Goal: Information Seeking & Learning: Check status

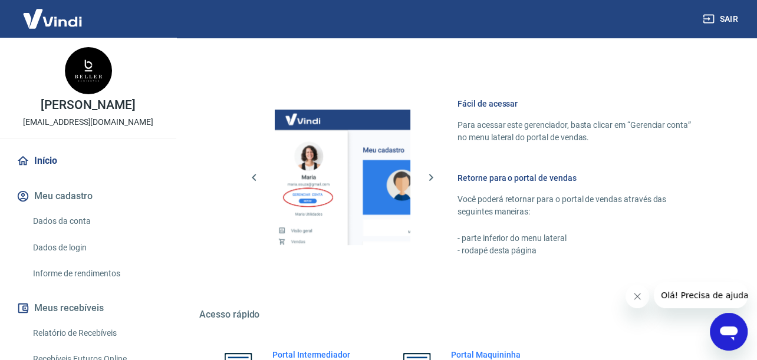
scroll to position [252, 0]
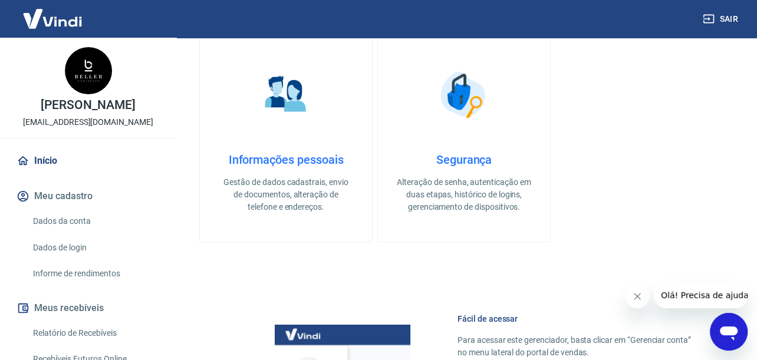
click at [716, 321] on div "Abrir janela de mensagens" at bounding box center [728, 331] width 35 height 35
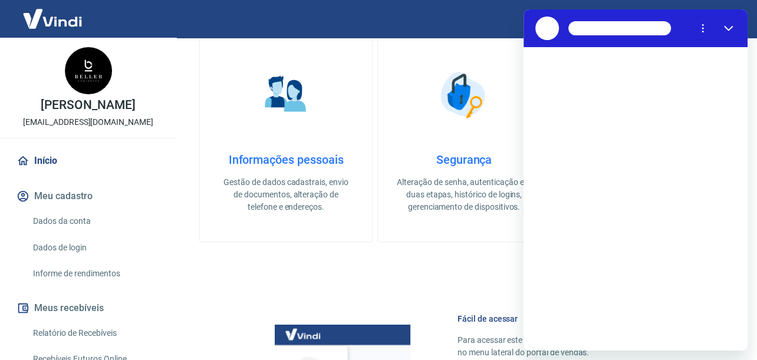
scroll to position [0, 0]
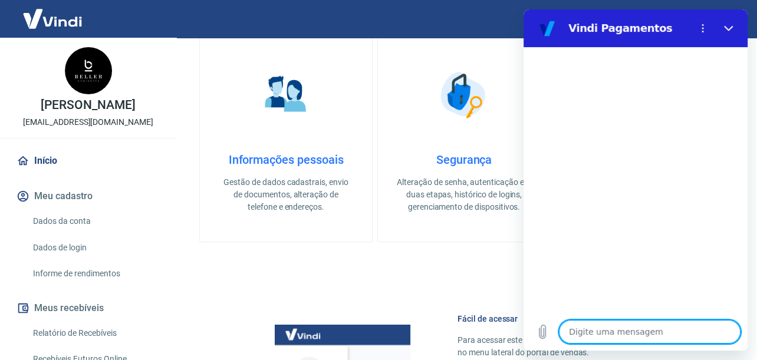
type textarea "i"
type textarea "x"
type textarea "iu"
type textarea "x"
type textarea "i"
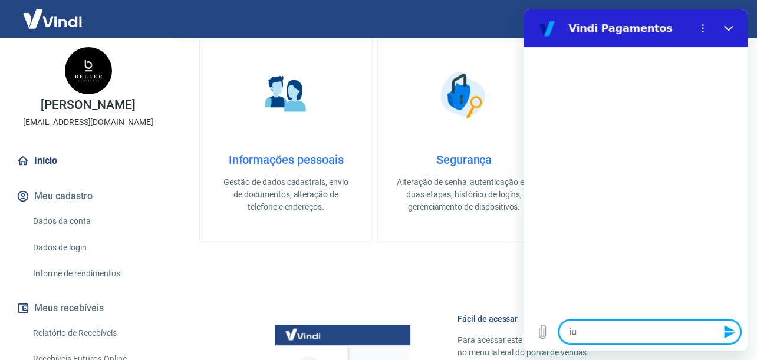
type textarea "x"
type textarea "o"
type textarea "x"
type textarea "oi"
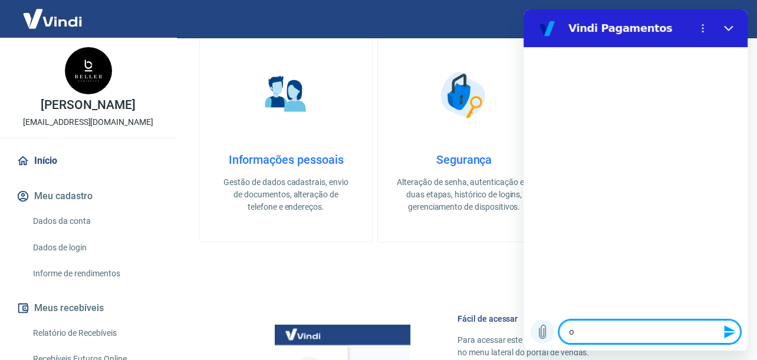
type textarea "x"
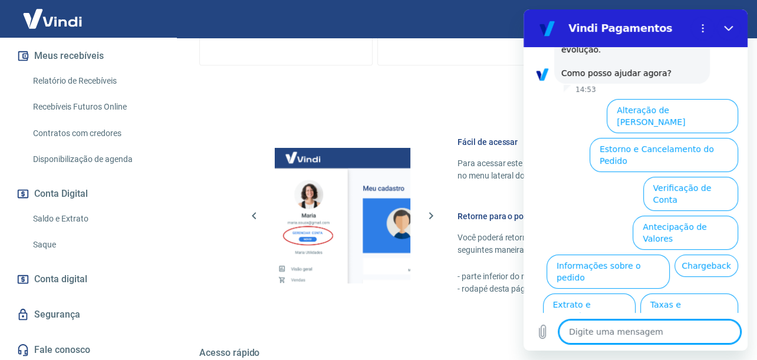
scroll to position [254, 0]
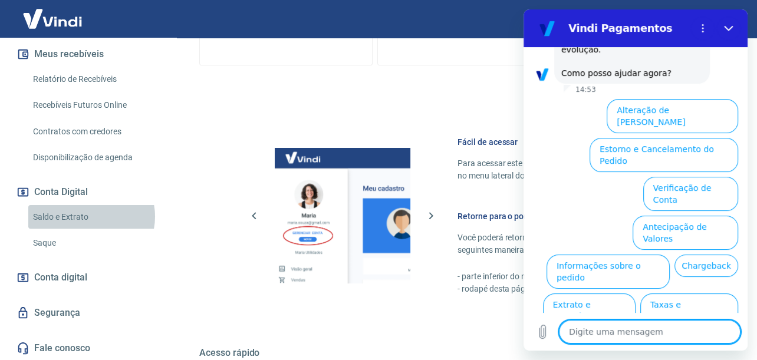
click at [89, 216] on link "Saldo e Extrato" at bounding box center [95, 217] width 134 height 24
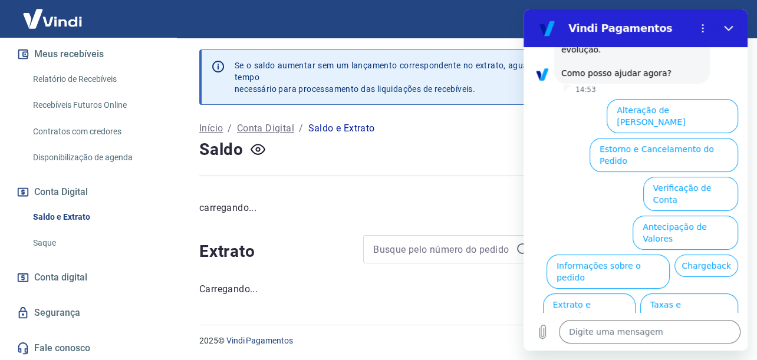
scroll to position [429, 0]
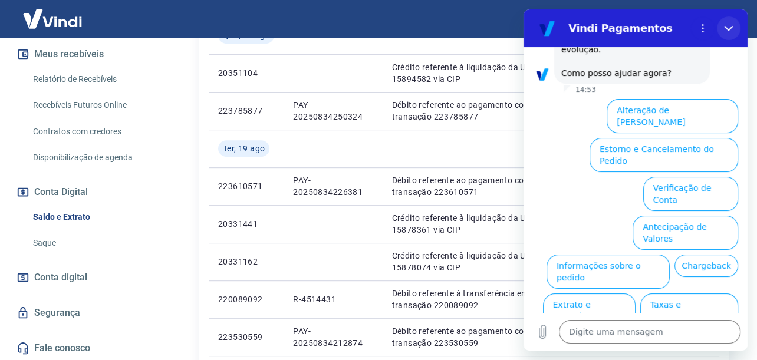
click at [730, 27] on icon "Fechar" at bounding box center [728, 28] width 9 height 9
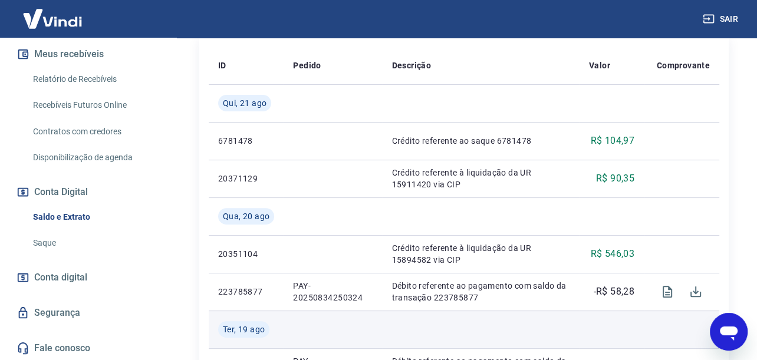
scroll to position [0, 0]
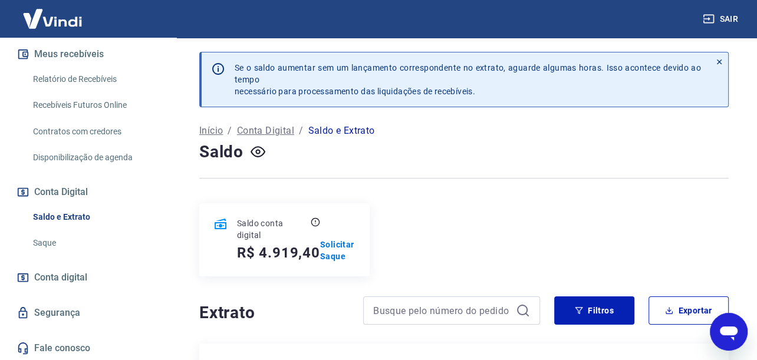
type textarea "x"
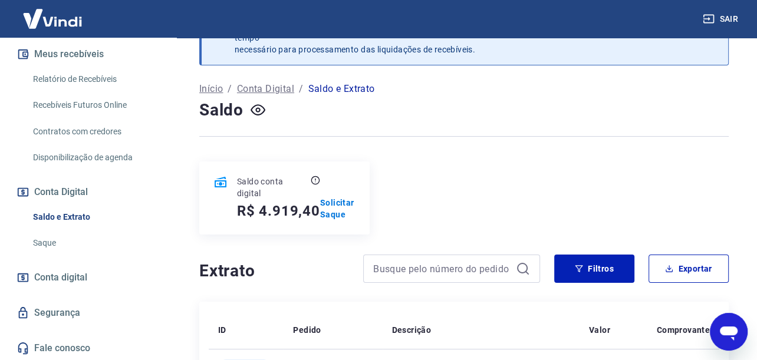
scroll to position [59, 0]
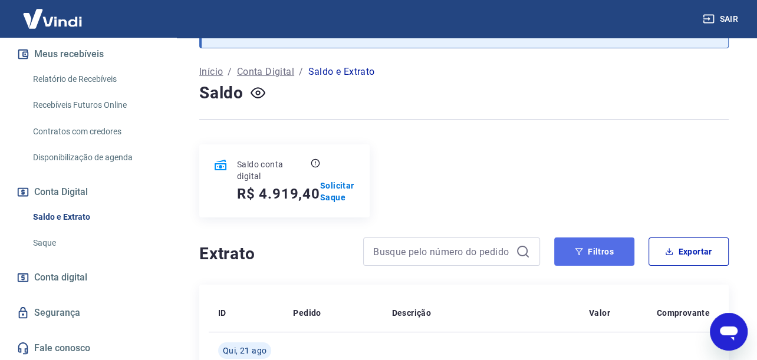
click at [606, 258] on button "Filtros" at bounding box center [594, 252] width 80 height 28
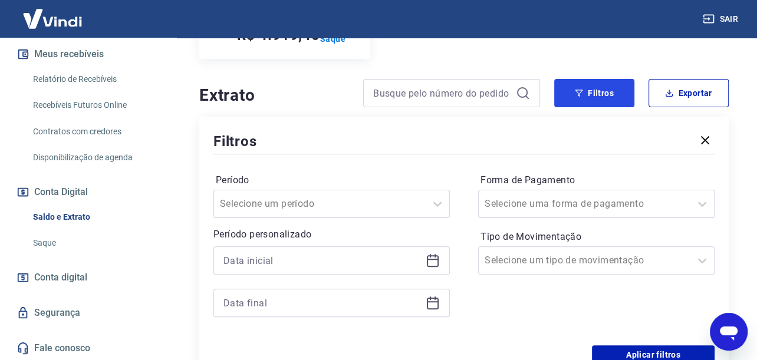
scroll to position [295, 0]
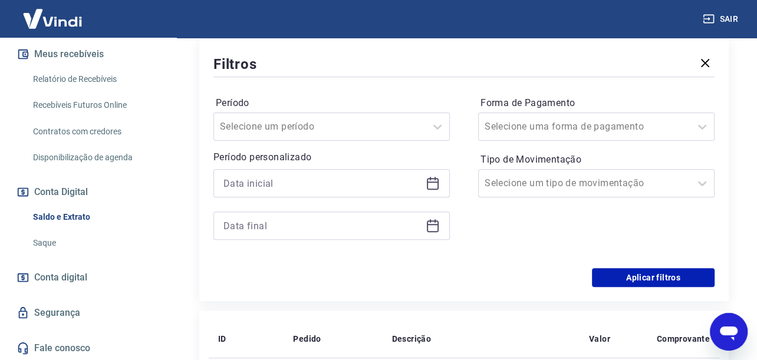
click at [438, 186] on icon at bounding box center [433, 184] width 12 height 12
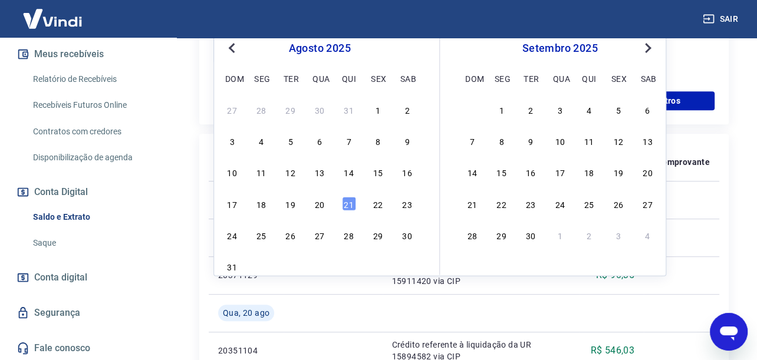
scroll to position [413, 0]
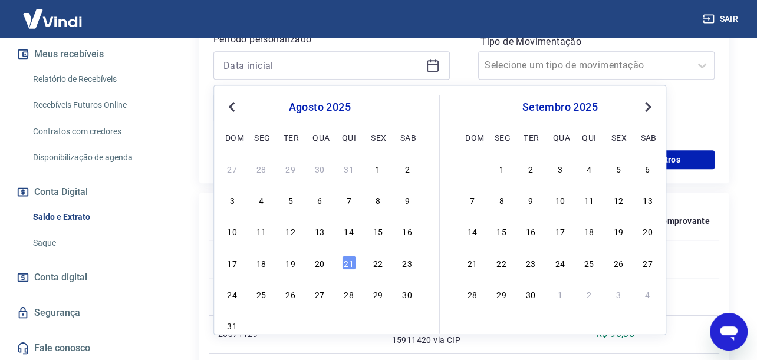
click at [237, 100] on button "Previous Month" at bounding box center [232, 107] width 14 height 14
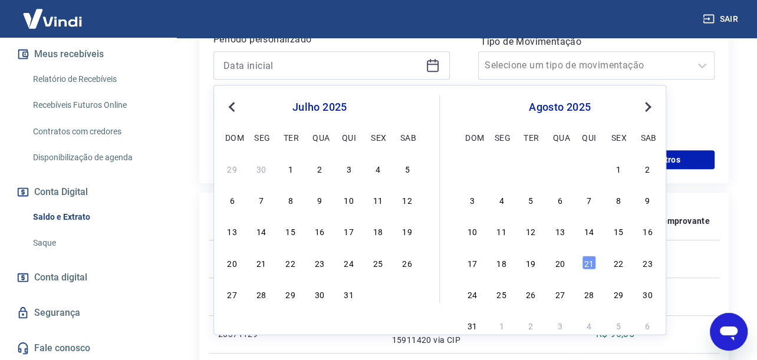
click at [237, 100] on button "Previous Month" at bounding box center [232, 107] width 14 height 14
click at [648, 108] on button "Next Month" at bounding box center [648, 107] width 14 height 14
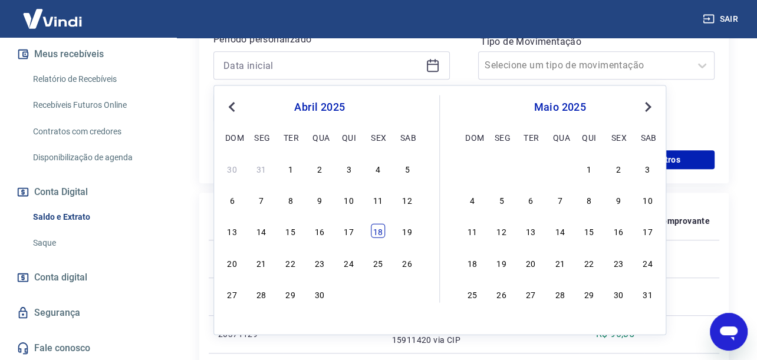
click at [378, 237] on div "18" at bounding box center [378, 231] width 14 height 14
type input "[DATE]"
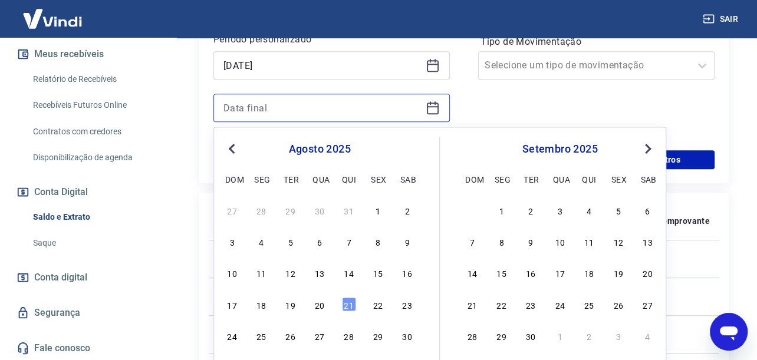
click at [420, 111] on input at bounding box center [321, 108] width 197 height 18
click at [233, 144] on span "Previous Month" at bounding box center [233, 148] width 0 height 14
click at [233, 143] on span "Previous Month" at bounding box center [233, 148] width 0 height 14
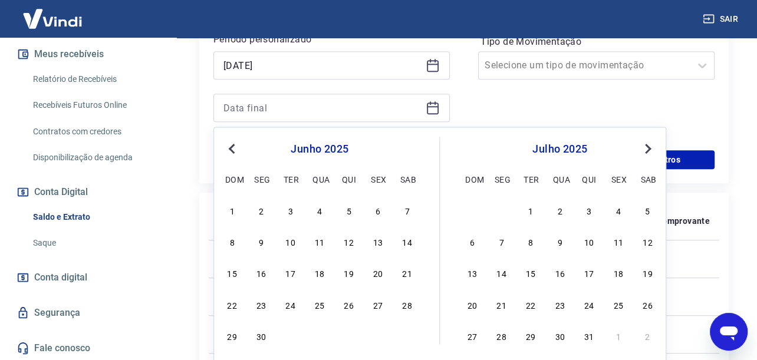
click at [233, 143] on button "Previous Month" at bounding box center [232, 148] width 14 height 14
click at [377, 271] on div "18" at bounding box center [378, 273] width 14 height 14
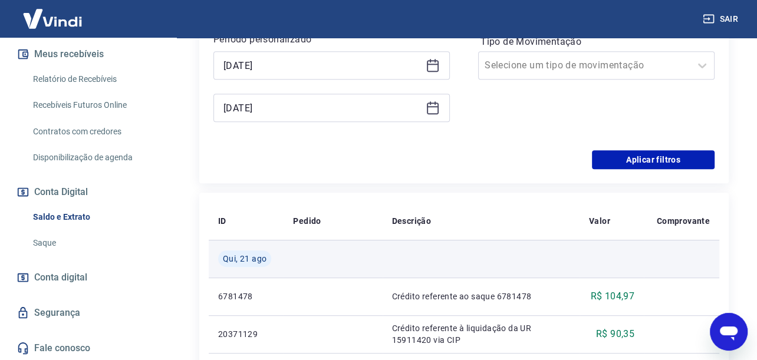
type input "[DATE]"
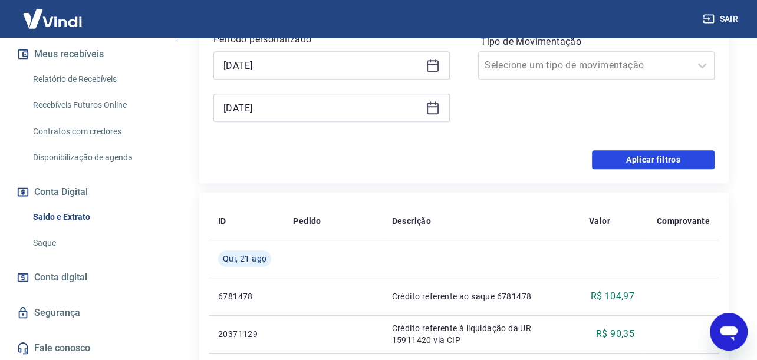
click at [601, 168] on button "Aplicar filtros" at bounding box center [653, 159] width 123 height 19
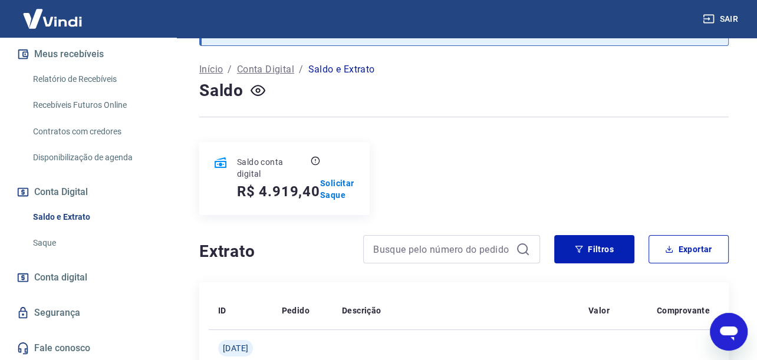
scroll to position [217, 0]
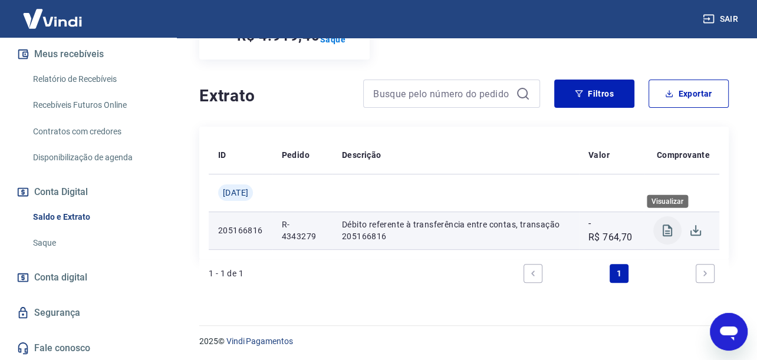
click at [665, 232] on icon "Visualizar" at bounding box center [667, 231] width 9 height 12
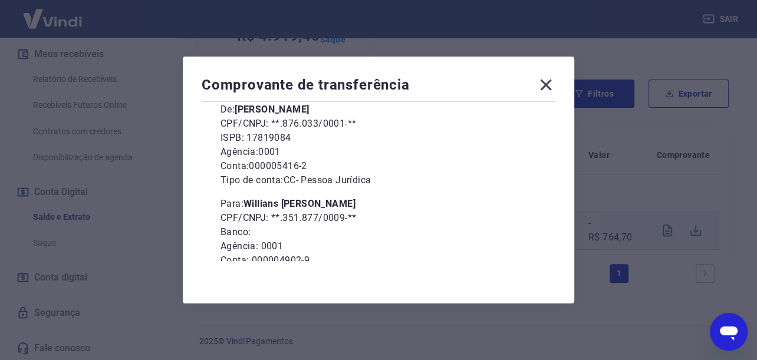
scroll to position [158, 0]
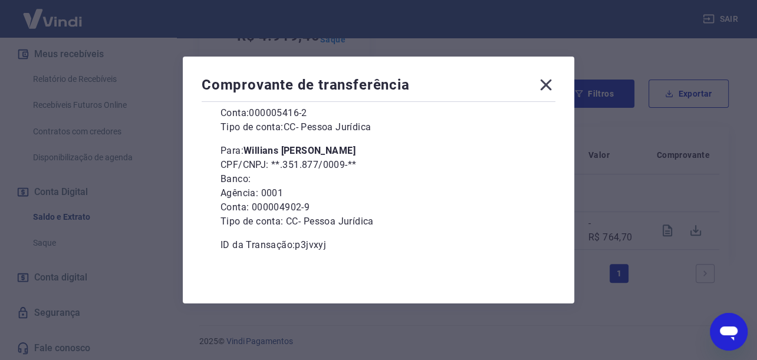
click at [738, 335] on icon "Abrir janela de mensagens" at bounding box center [728, 331] width 21 height 21
type textarea "x"
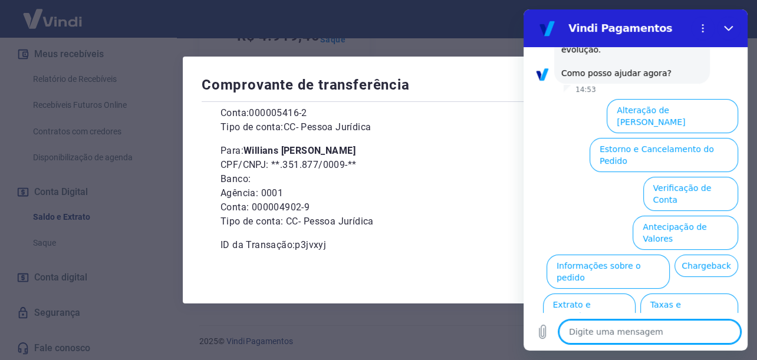
type textarea "c"
type textarea "x"
type textarea "co"
type textarea "x"
type textarea "con"
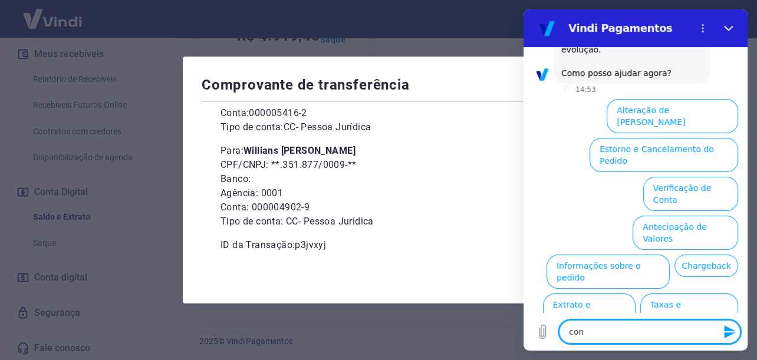
type textarea "x"
type textarea "conv"
type textarea "x"
type textarea "conve"
type textarea "x"
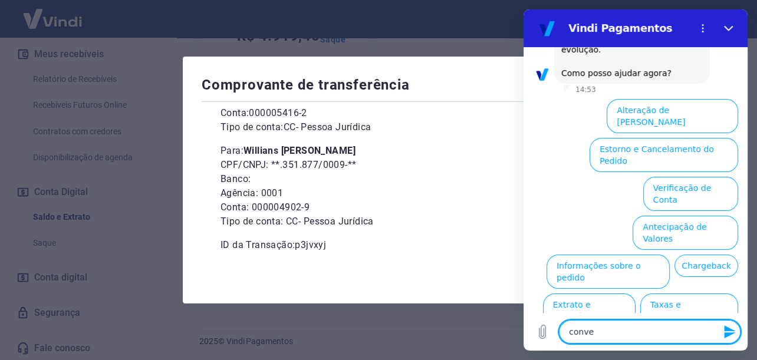
type textarea "conver"
type textarea "x"
type textarea "convers"
type textarea "x"
type textarea "conversa"
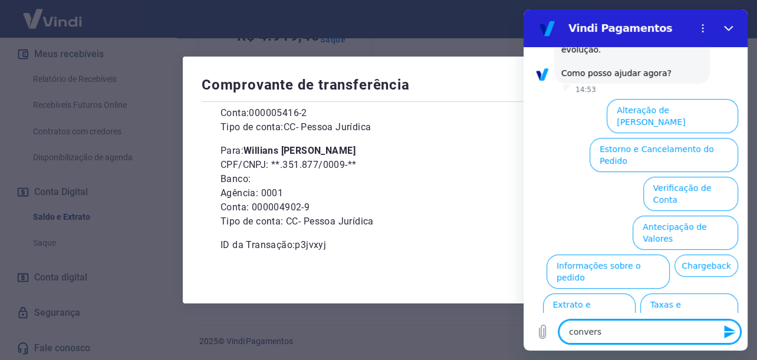
type textarea "x"
type textarea "conversar"
type textarea "x"
type textarea "conversar"
type textarea "x"
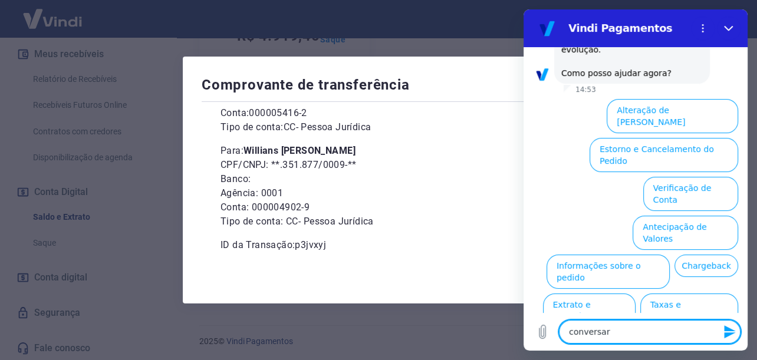
type textarea "conversar c"
type textarea "x"
type textarea "conversar co"
type textarea "x"
type textarea "conversar com"
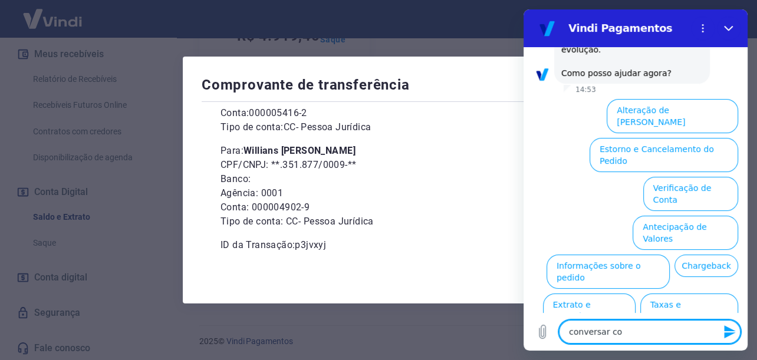
type textarea "x"
type textarea "conversar com"
type textarea "x"
type textarea "conversar com u"
type textarea "x"
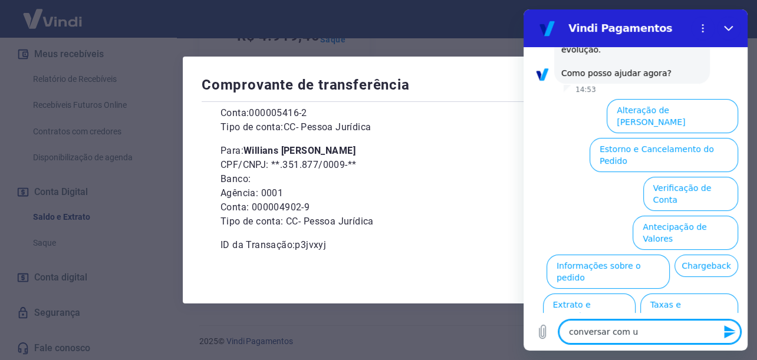
type textarea "conversar com um"
type textarea "x"
type textarea "conversar com um"
type textarea "x"
type textarea "conversar com um a"
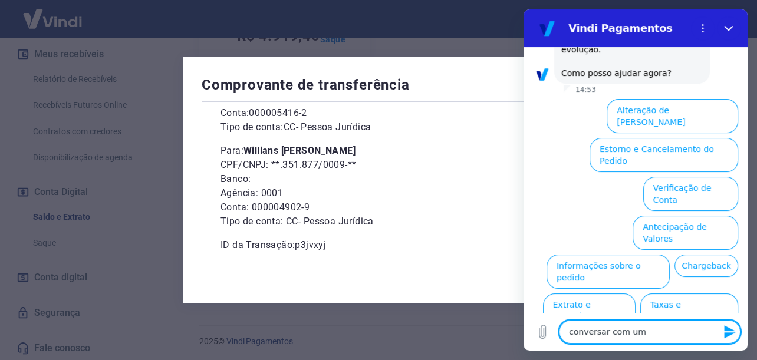
type textarea "x"
type textarea "conversar com um at"
type textarea "x"
type textarea "conversar com um ate"
type textarea "x"
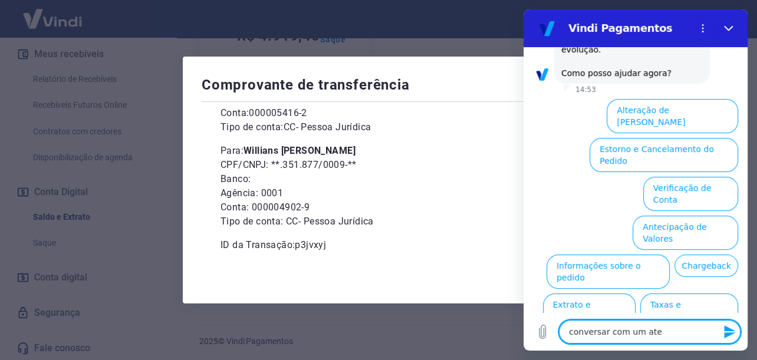
type textarea "conversar com um [GEOGRAPHIC_DATA]"
type textarea "x"
type textarea "conversar com um atend"
type textarea "x"
type textarea "conversar com um atende"
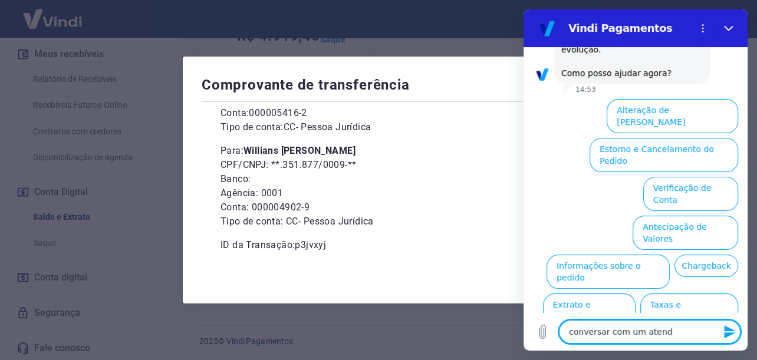
type textarea "x"
type textarea "conversar com um atenden"
type textarea "x"
type textarea "conversar com um atendent"
type textarea "x"
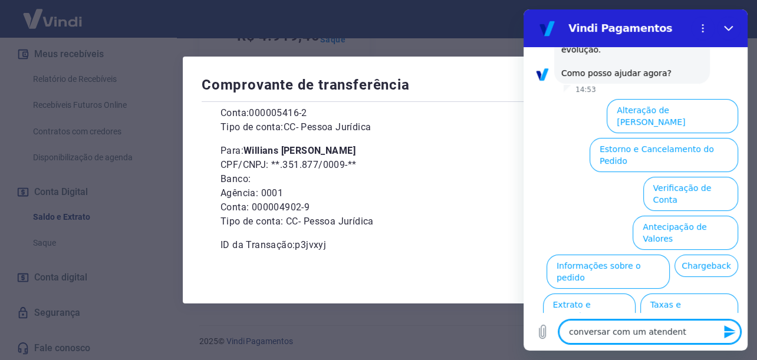
type textarea "conversar com um atendente"
type textarea "x"
type textarea "conversar com um atendente"
type textarea "x"
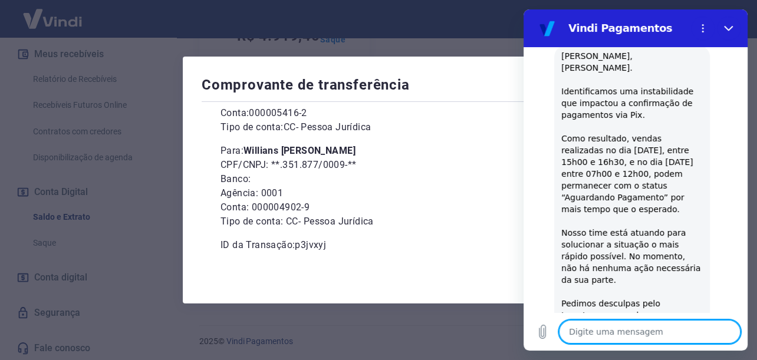
scroll to position [26, 0]
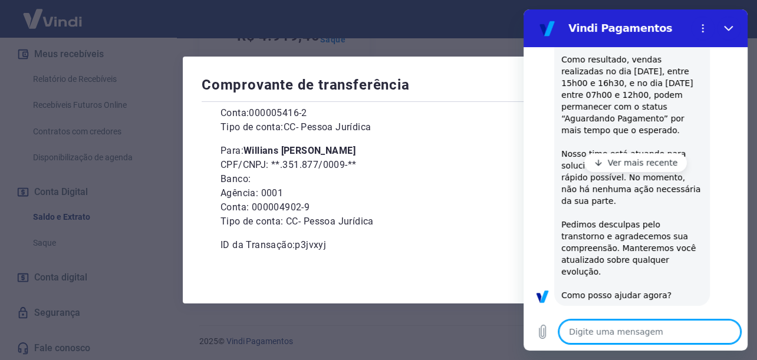
type textarea "x"
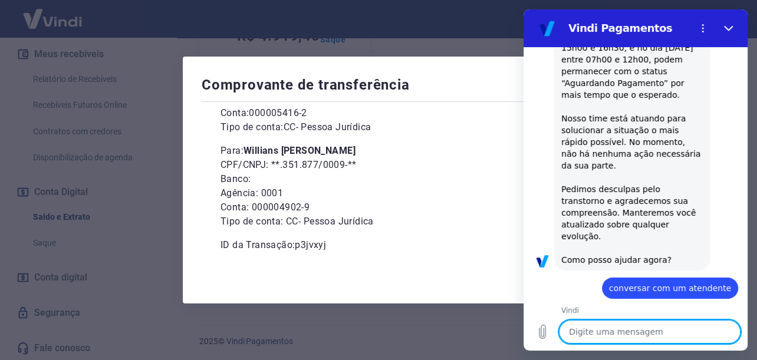
scroll to position [206, 0]
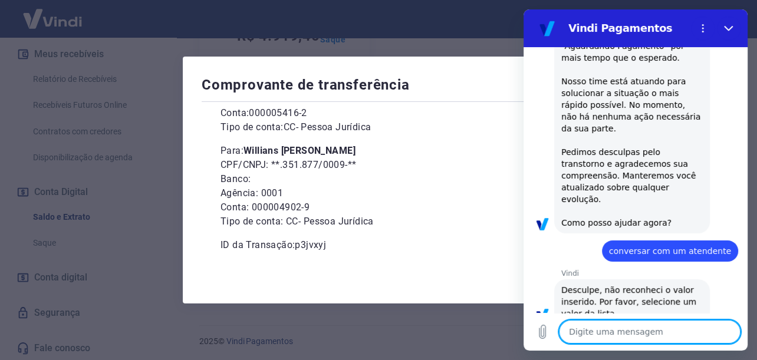
click at [625, 328] on textarea at bounding box center [650, 332] width 182 height 24
type textarea "p"
type textarea "x"
type textarea "pr"
type textarea "x"
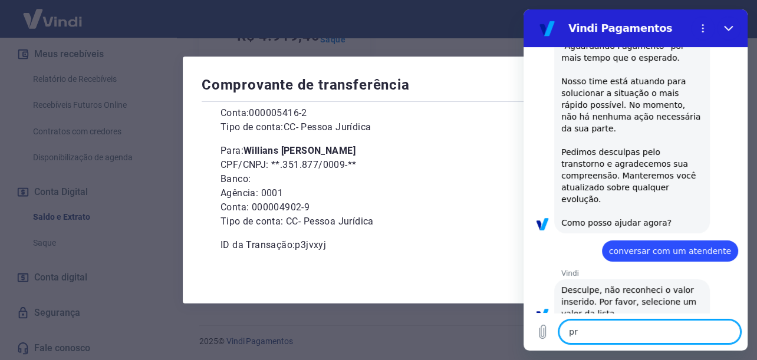
type textarea "pre"
type textarea "x"
type textarea "prec"
type textarea "x"
type textarea "preci"
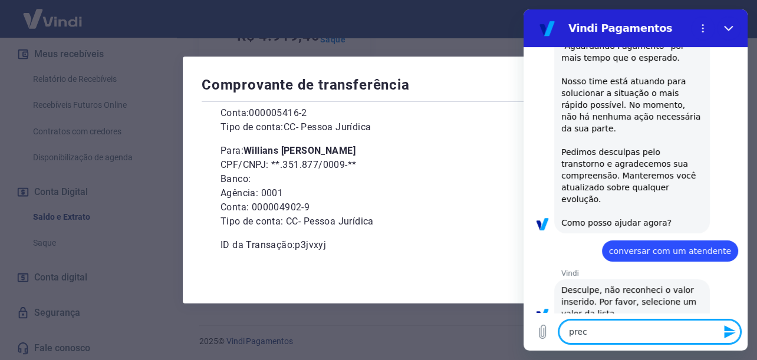
type textarea "x"
type textarea "precis"
type textarea "x"
type textarea "preciso"
type textarea "x"
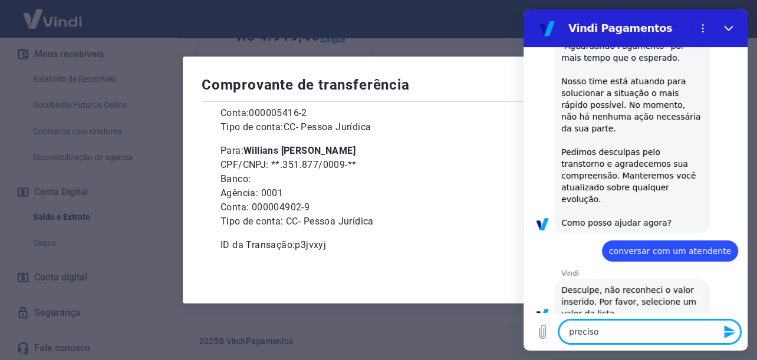
type textarea "preciso"
type textarea "x"
type textarea "preciso f"
type textarea "x"
type textarea "preciso fa"
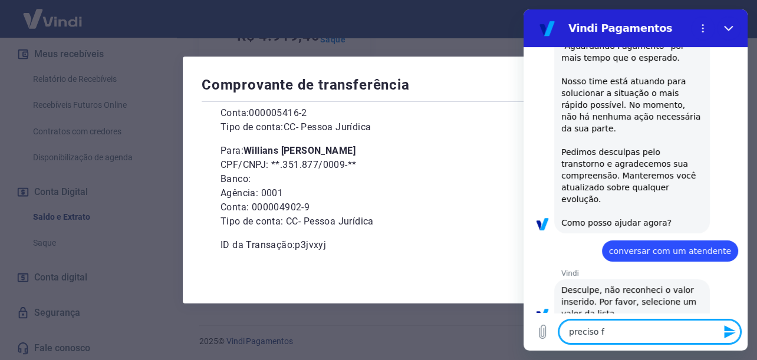
type textarea "x"
type textarea "preciso fal"
type textarea "x"
type textarea "preciso fala"
type textarea "x"
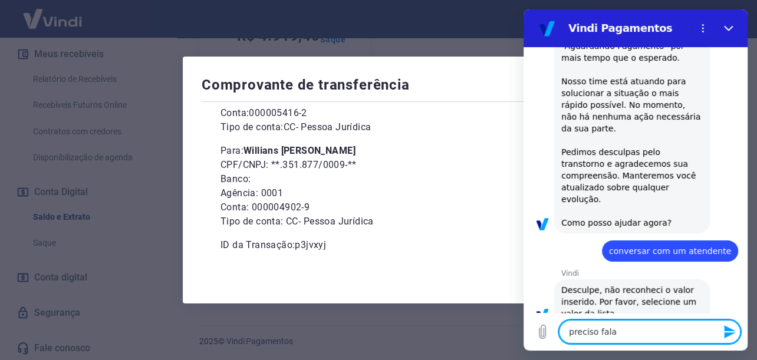
type textarea "preciso falar"
type textarea "x"
type textarea "preciso falar"
type textarea "x"
type textarea "preciso falar c"
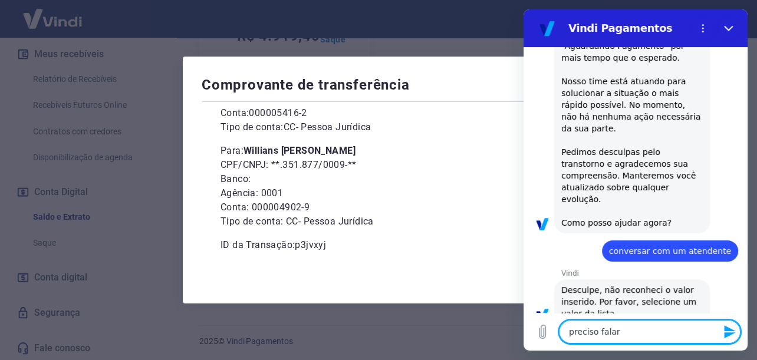
type textarea "x"
type textarea "preciso falar co"
type textarea "x"
type textarea "preciso falar com"
type textarea "x"
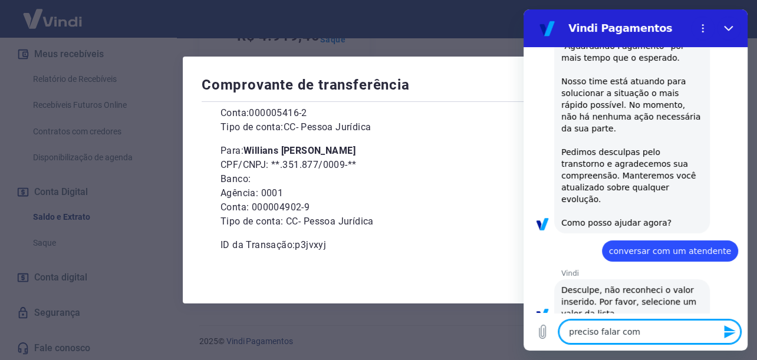
type textarea "preciso falar com"
type textarea "x"
type textarea "preciso falar com u"
type textarea "x"
type textarea "preciso falar com um"
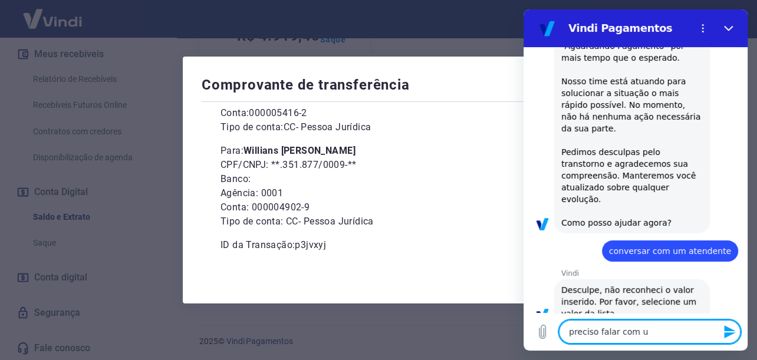
type textarea "x"
type textarea "preciso falar com um"
type textarea "x"
type textarea "preciso falar com um a"
type textarea "x"
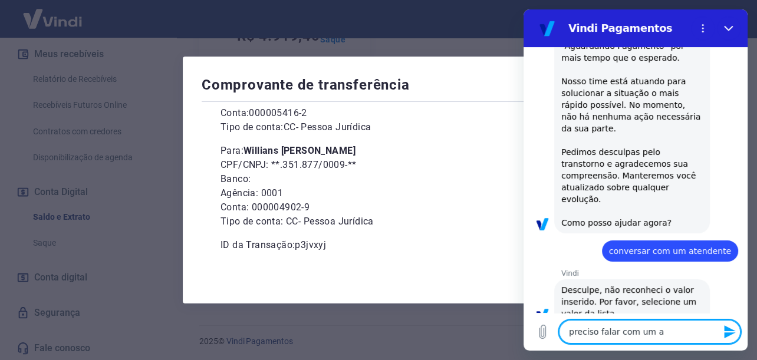
type textarea "preciso falar com um at"
type textarea "x"
type textarea "preciso falar com um ate"
type textarea "x"
type textarea "preciso falar com um [GEOGRAPHIC_DATA]"
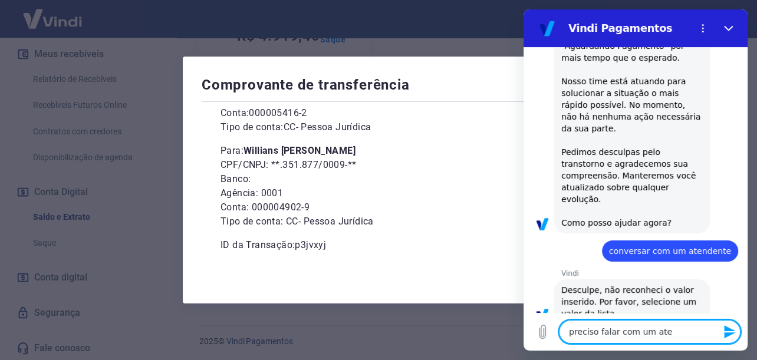
type textarea "x"
type textarea "preciso falar com um atend"
type textarea "x"
type textarea "preciso falar com um atende"
type textarea "x"
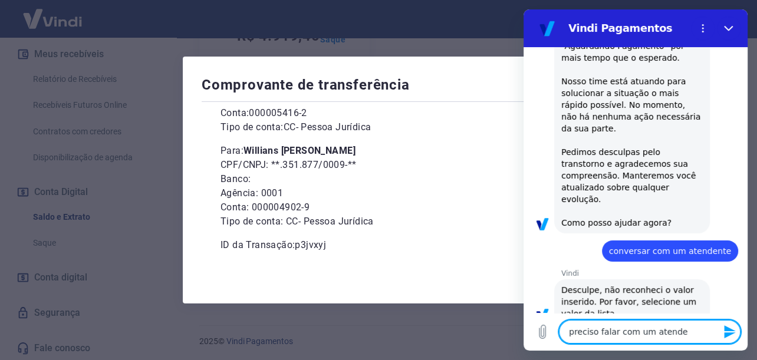
type textarea "preciso falar com um atendet"
type textarea "x"
type textarea "preciso falar com um atendete"
type textarea "x"
type textarea "preciso falar com um atendet"
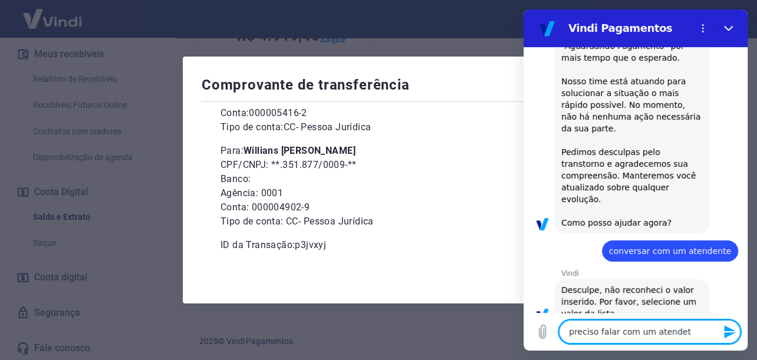
type textarea "x"
type textarea "preciso falar com um atende"
type textarea "x"
type textarea "preciso falar com um atenden"
type textarea "x"
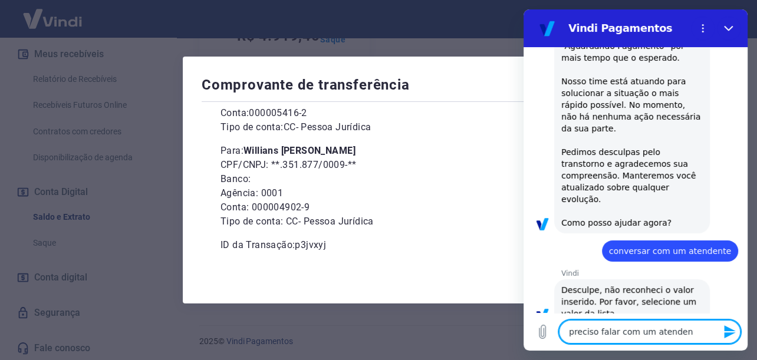
type textarea "preciso falar com um atendent"
type textarea "x"
type textarea "preciso falar com um atendente"
type textarea "x"
type textarea "preciso falar com um atendente"
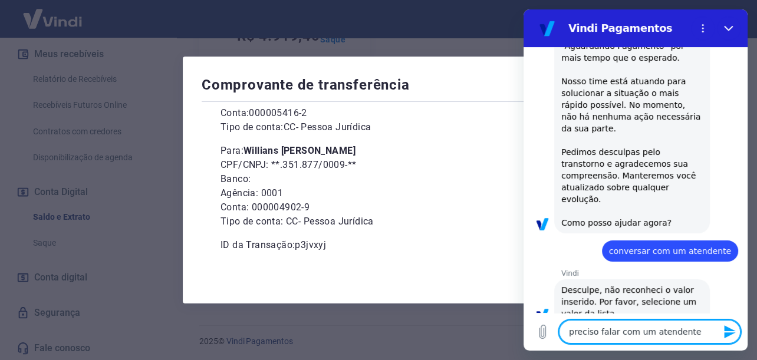
type textarea "x"
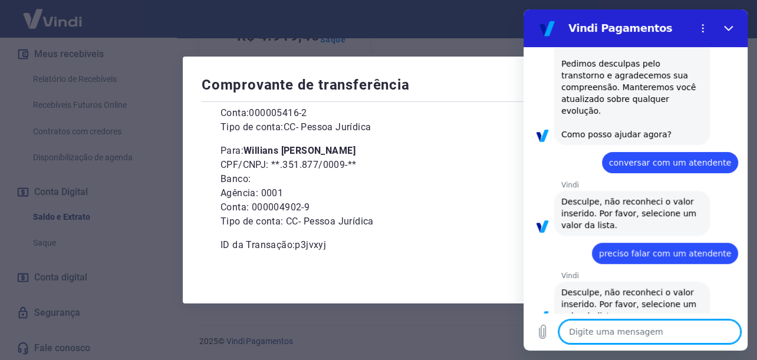
scroll to position [297, 0]
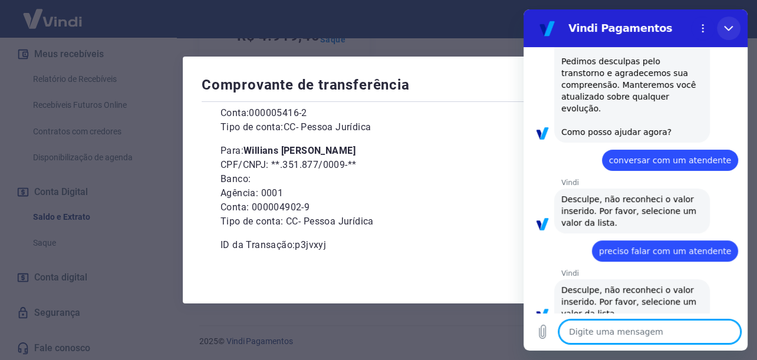
click at [730, 26] on icon "Fechar" at bounding box center [728, 28] width 9 height 9
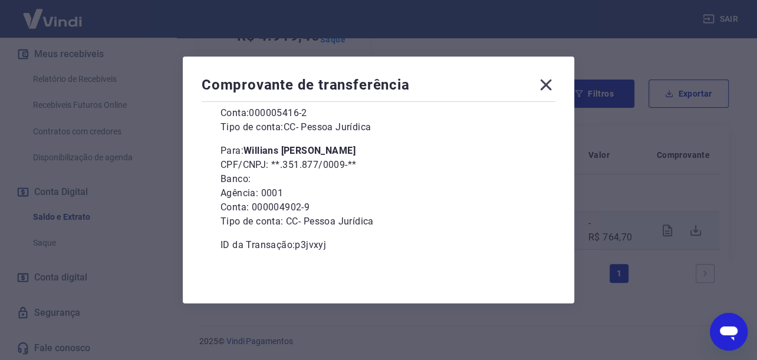
click at [553, 92] on icon at bounding box center [545, 84] width 19 height 19
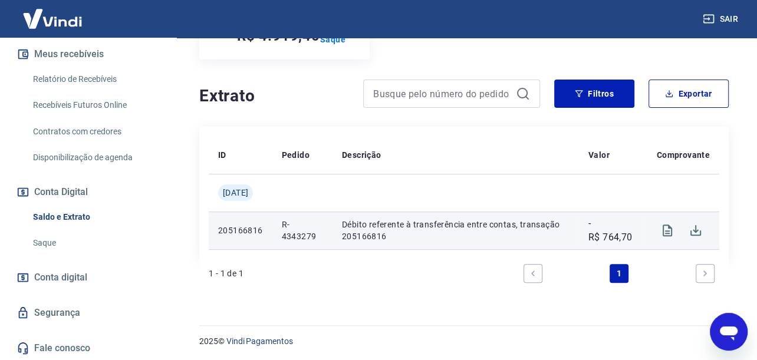
scroll to position [0, 0]
type textarea "x"
